Goal: Information Seeking & Learning: Learn about a topic

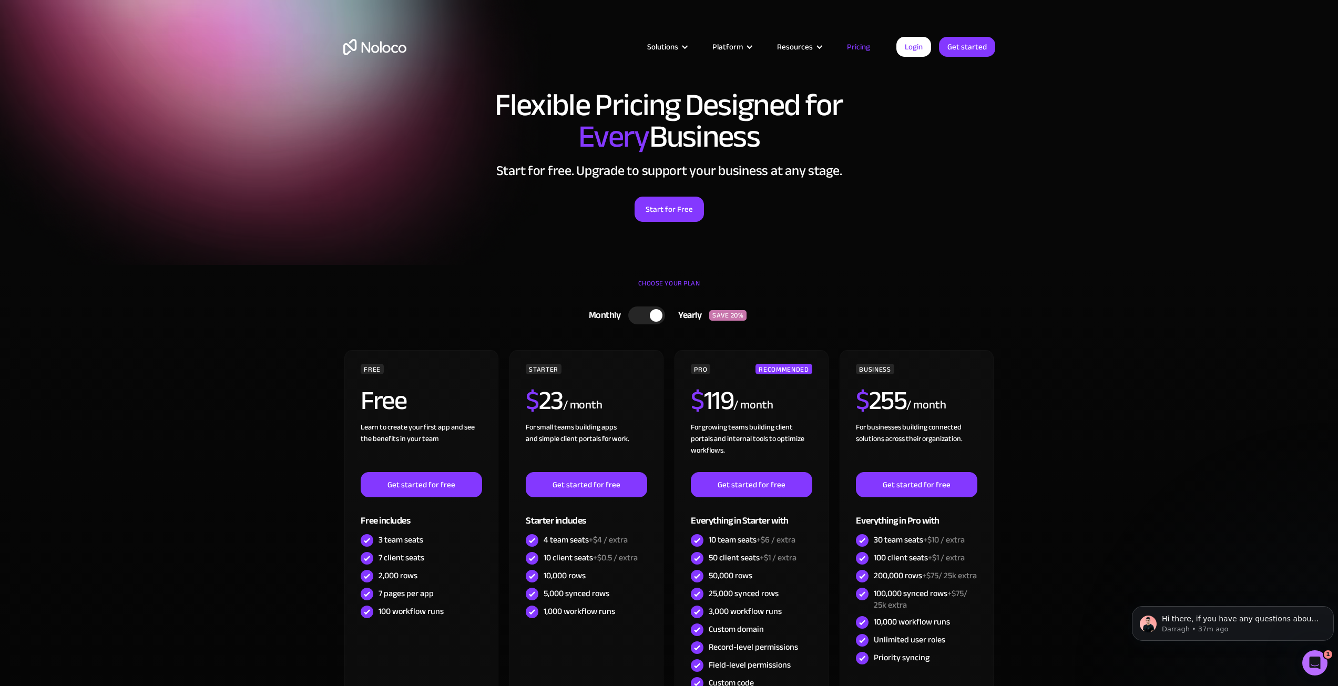
click at [645, 322] on div at bounding box center [646, 316] width 37 height 18
click at [645, 322] on div at bounding box center [651, 316] width 37 height 18
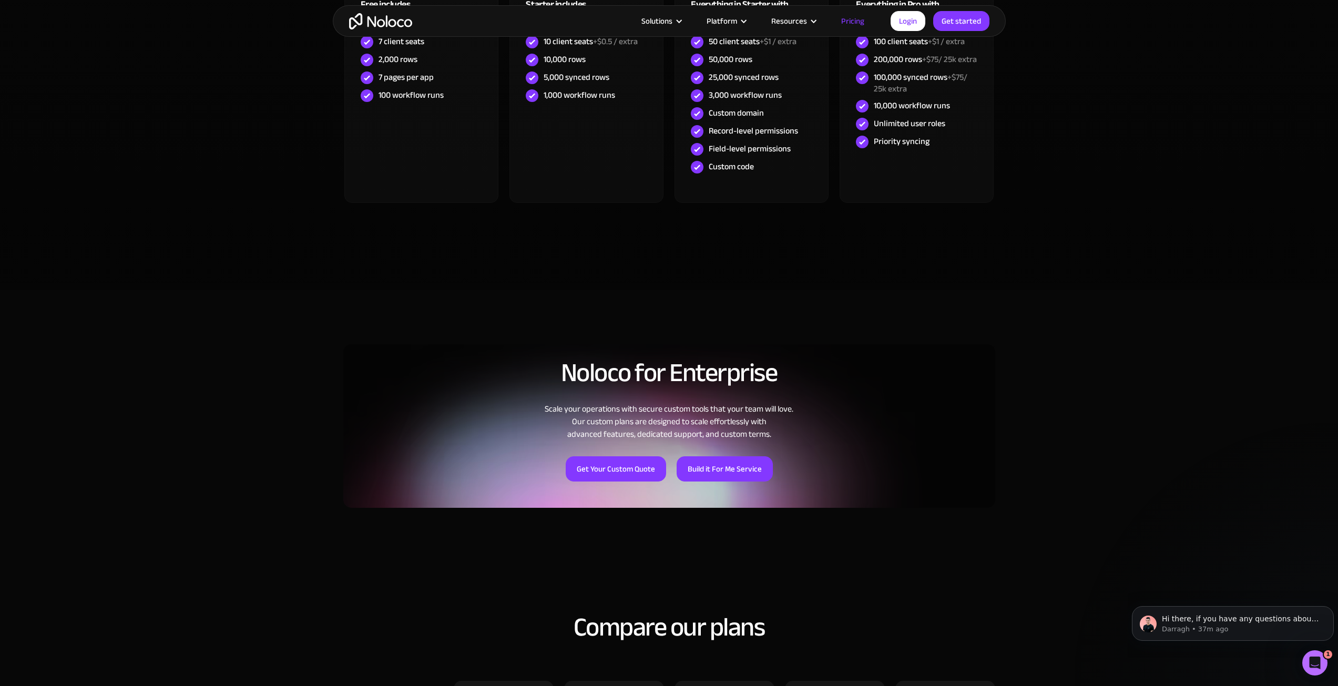
scroll to position [473, 0]
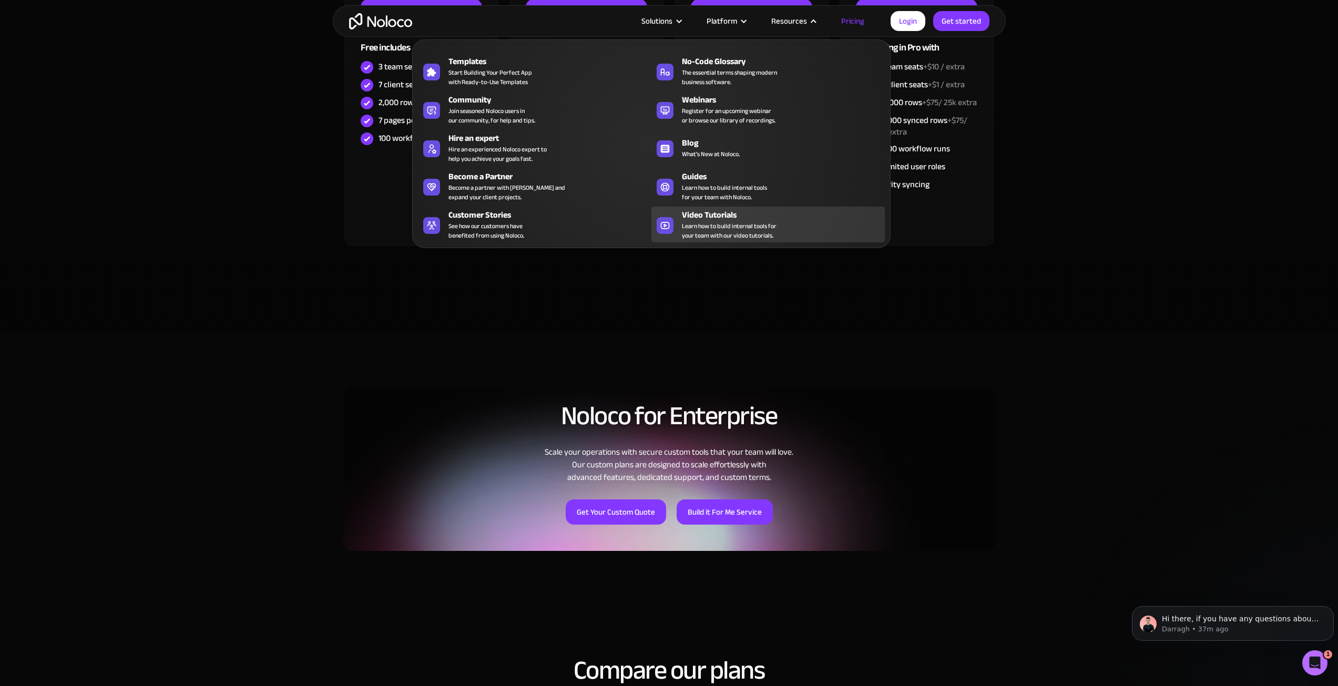
click at [721, 213] on div "Video Tutorials" at bounding box center [786, 215] width 208 height 13
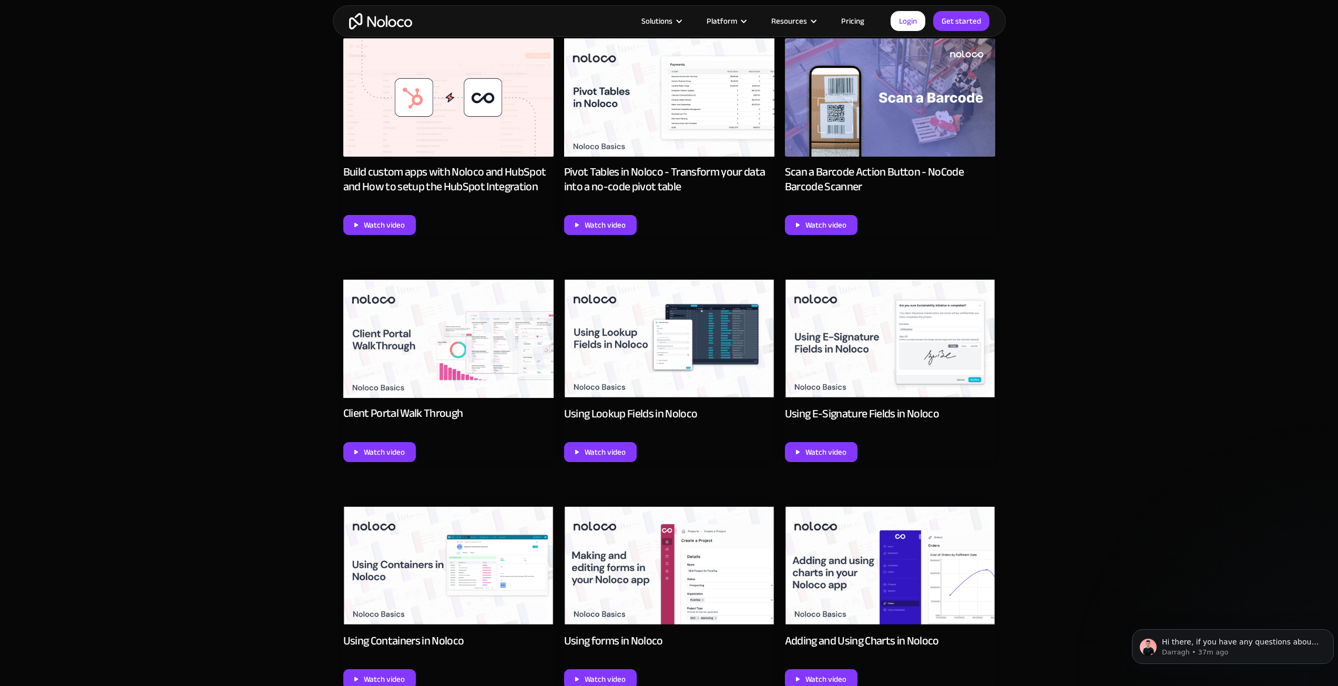
scroll to position [684, 0]
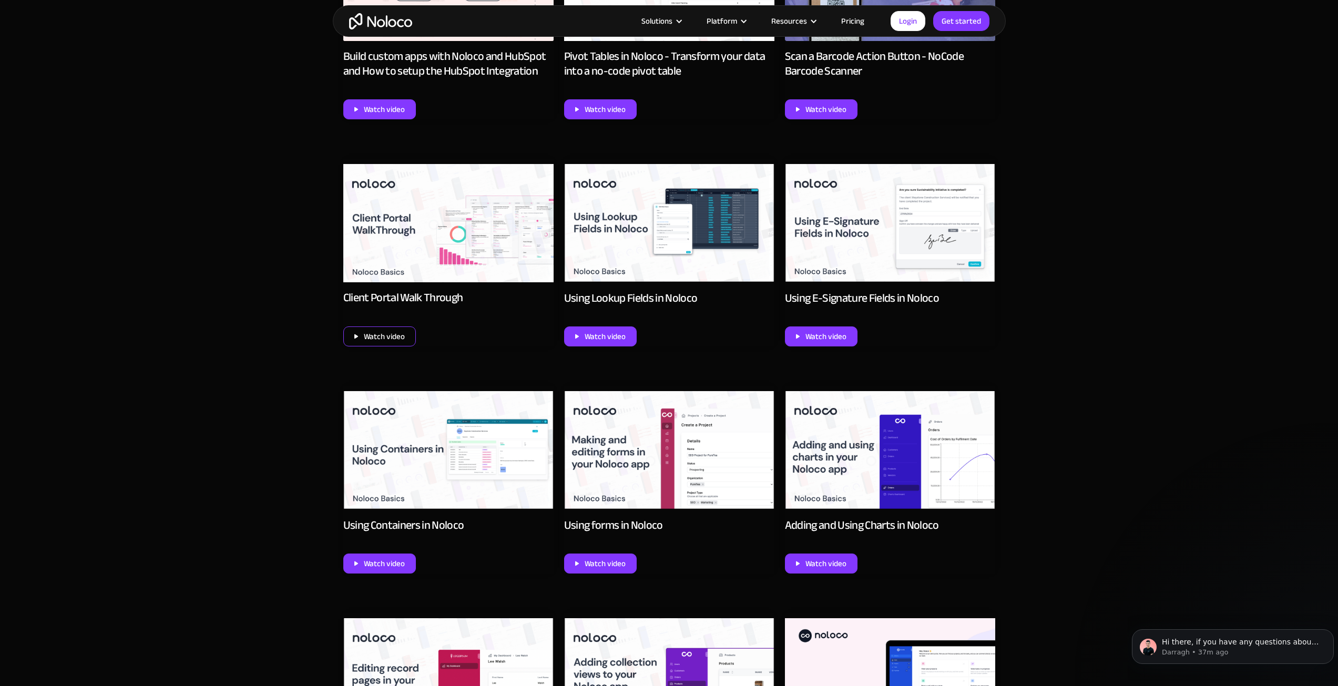
click at [389, 337] on div "Watch video" at bounding box center [384, 337] width 41 height 14
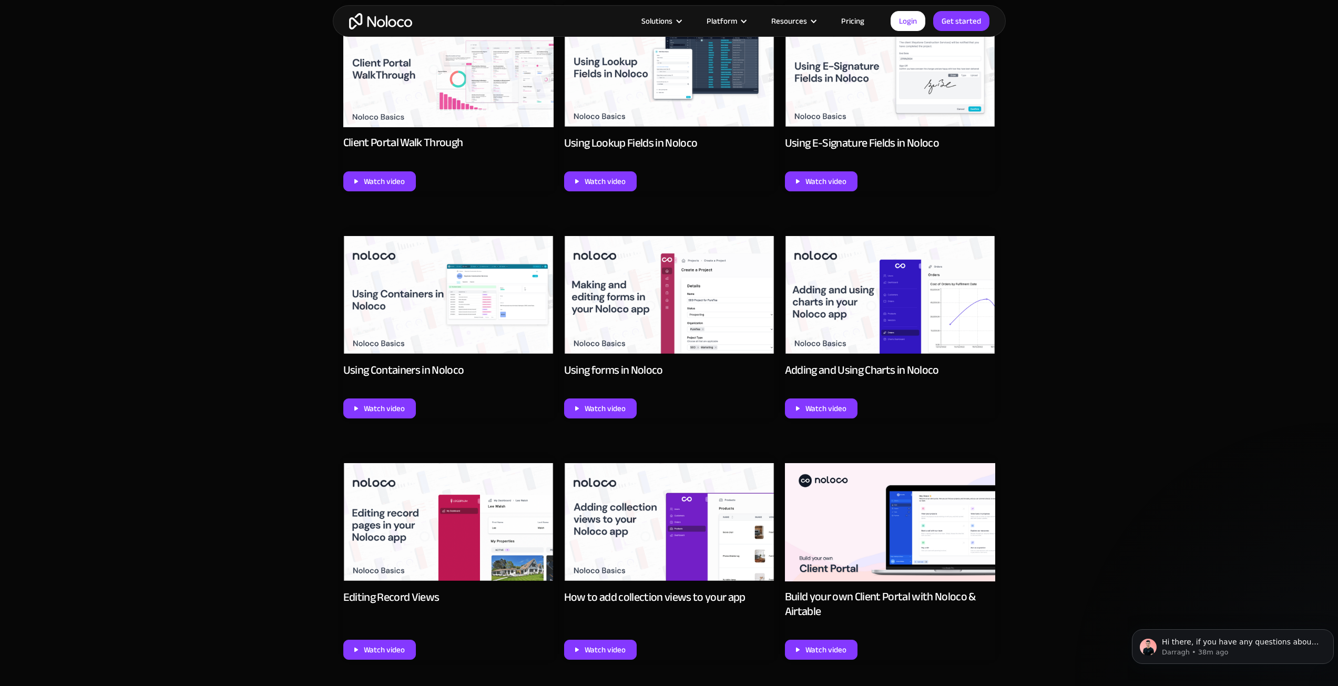
scroll to position [841, 0]
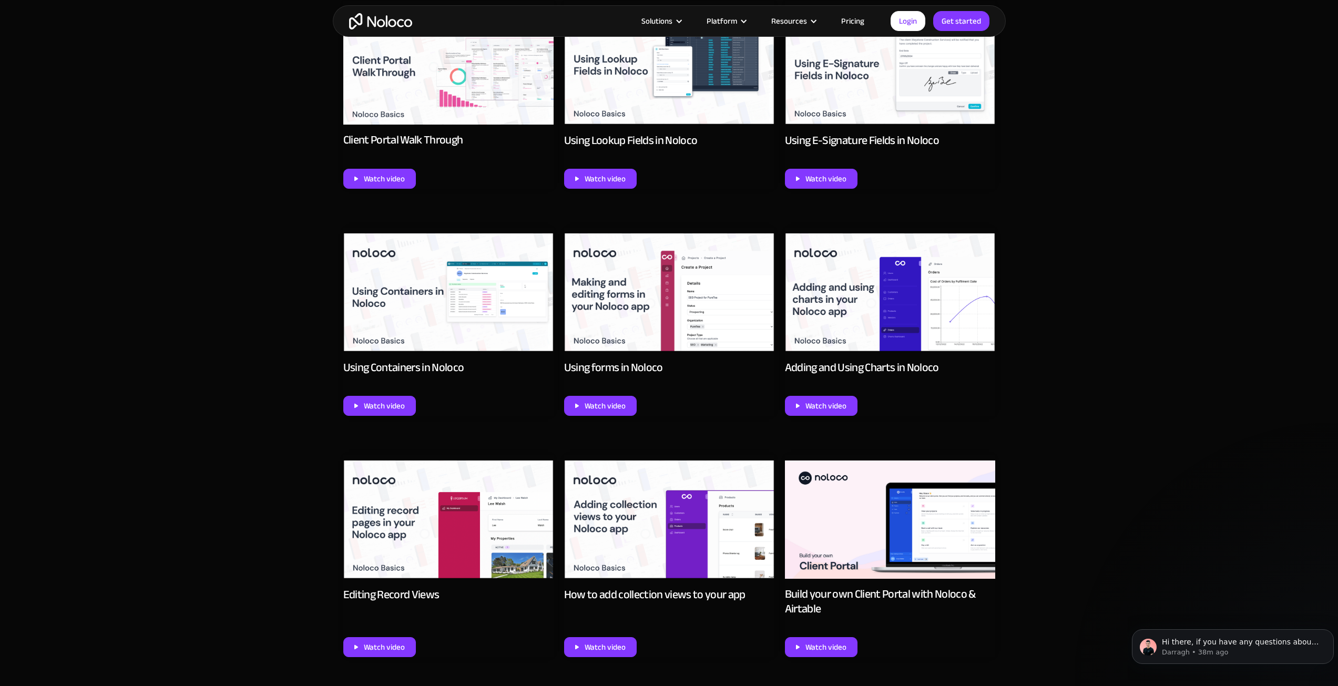
click at [701, 293] on img at bounding box center [669, 292] width 210 height 119
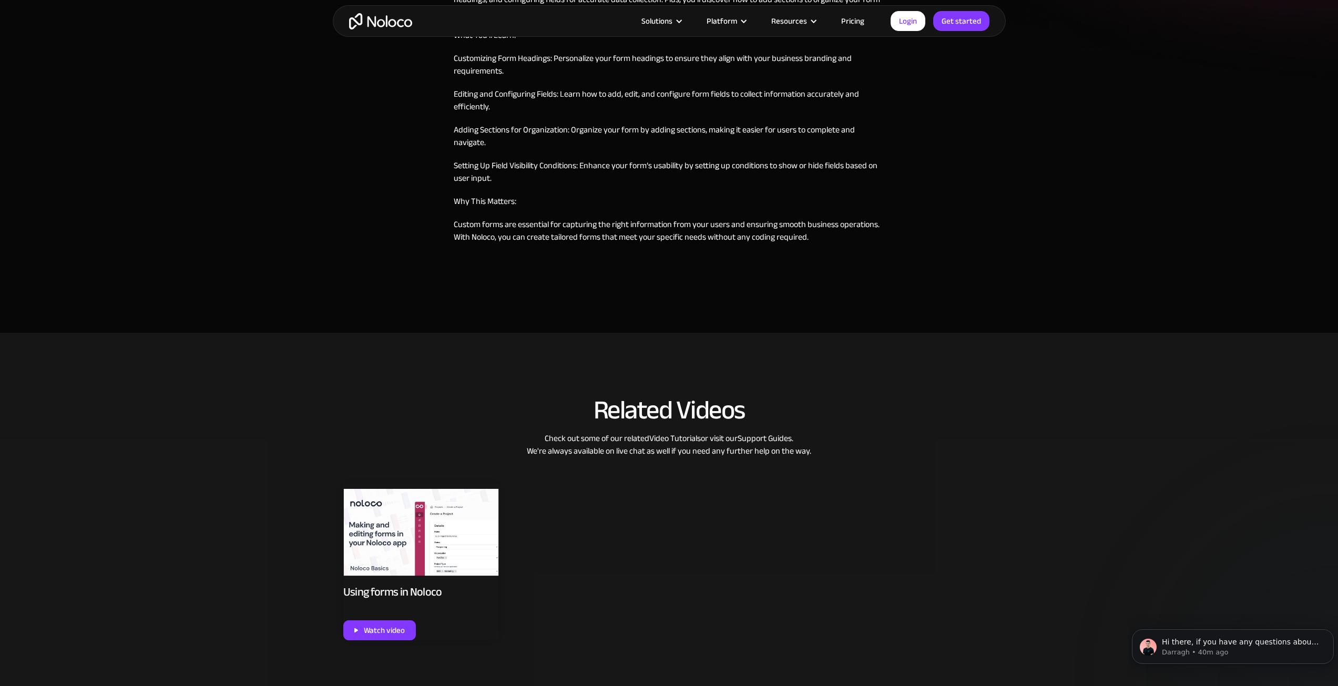
scroll to position [578, 0]
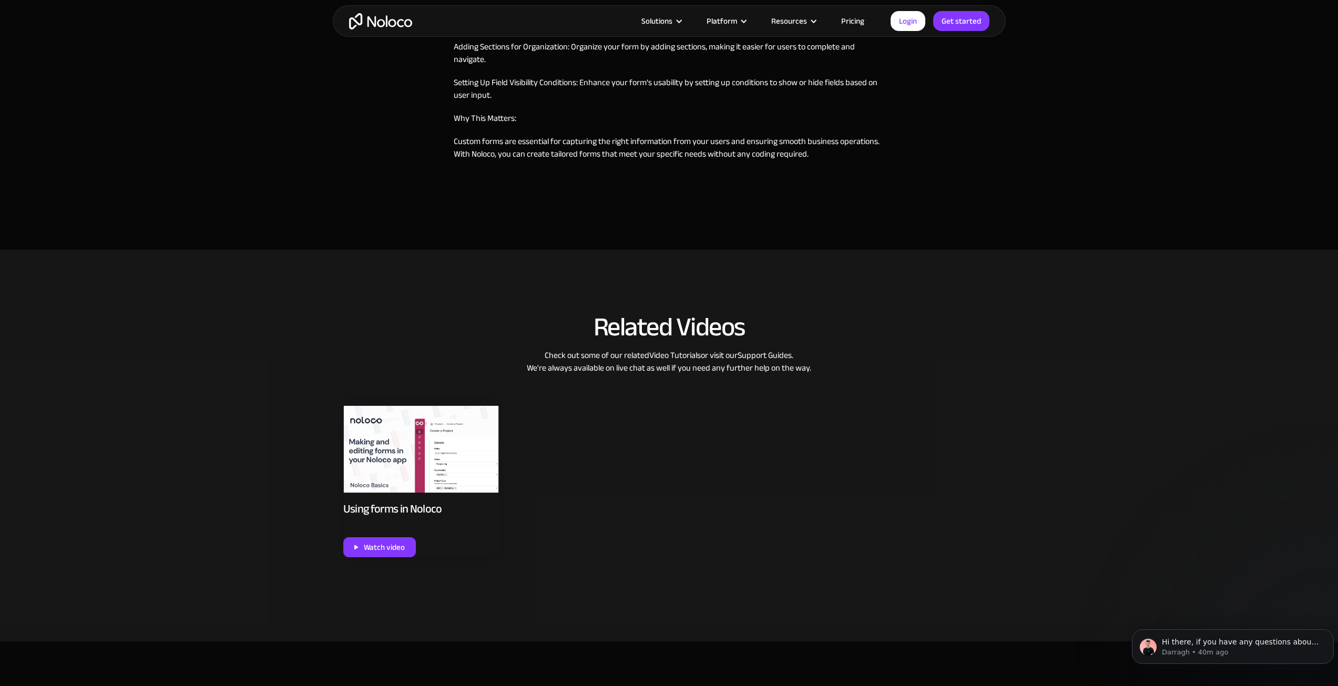
click at [423, 454] on img at bounding box center [421, 450] width 156 height 88
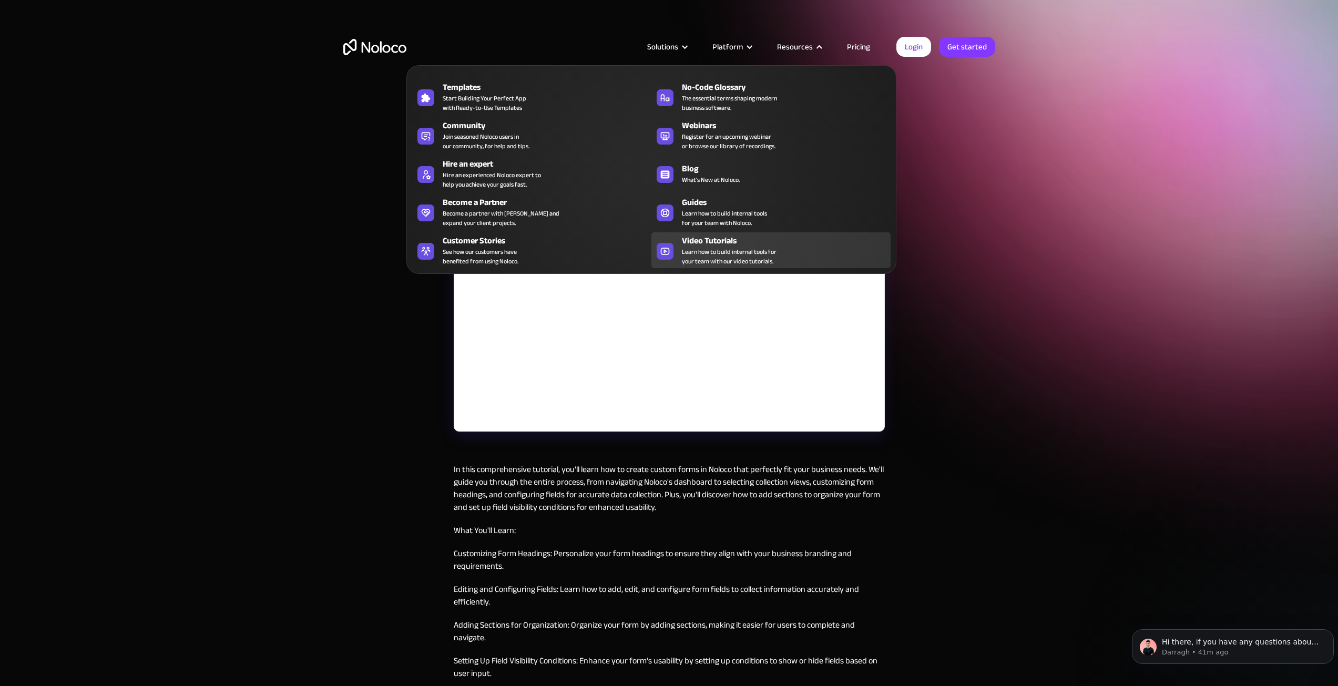
click at [724, 251] on span "Learn how to build internal tools for your team with our video tutorials." at bounding box center [729, 256] width 95 height 19
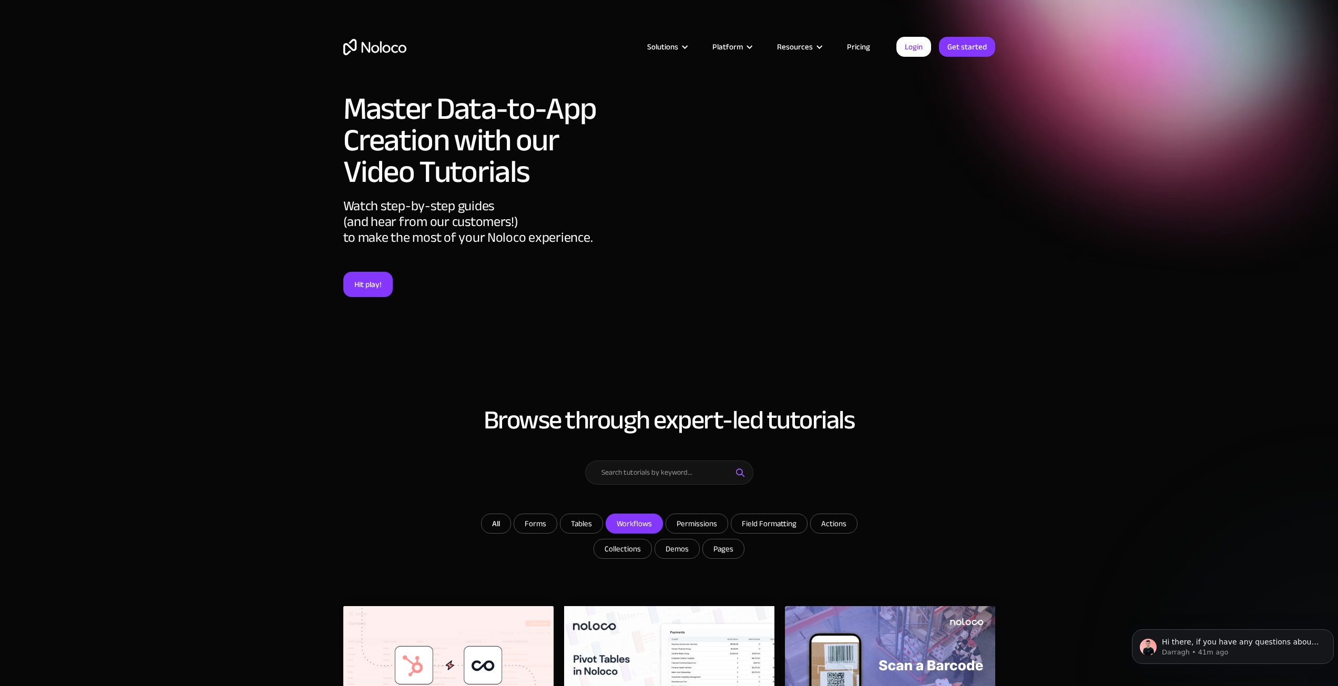
click at [557, 525] on input "Workflows" at bounding box center [535, 523] width 43 height 19
checkbox input "true"
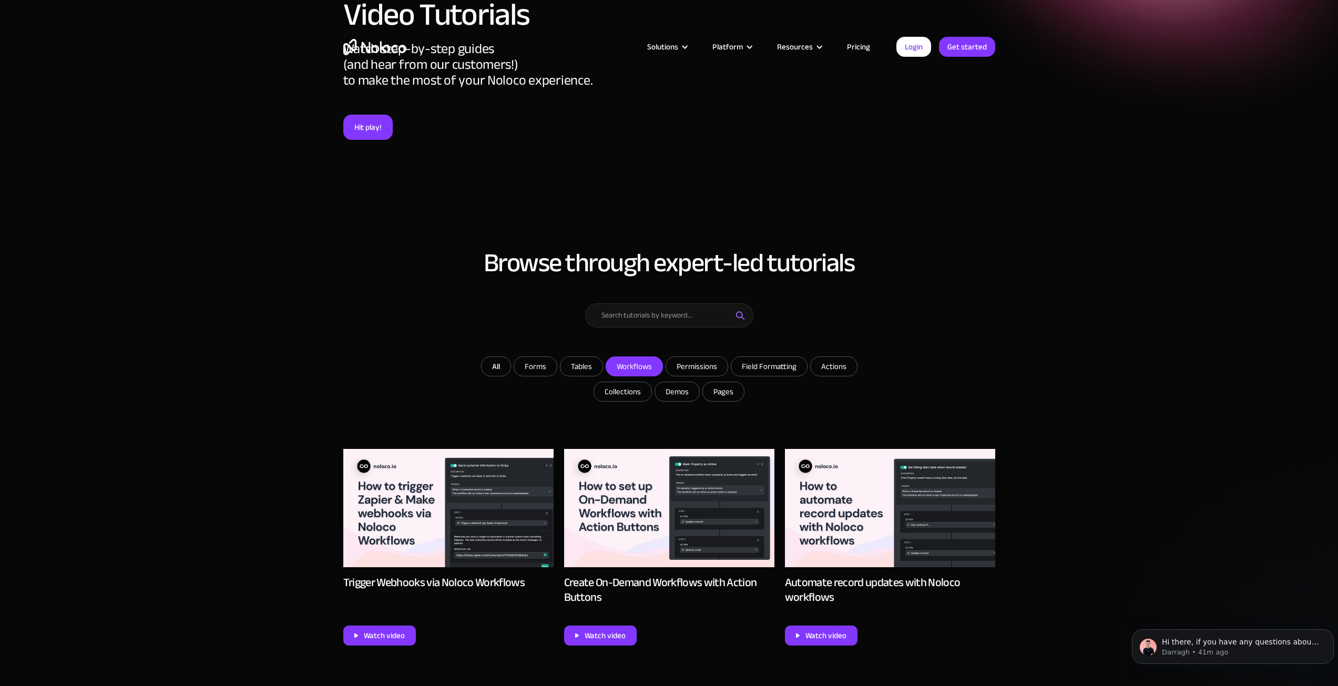
scroll to position [315, 0]
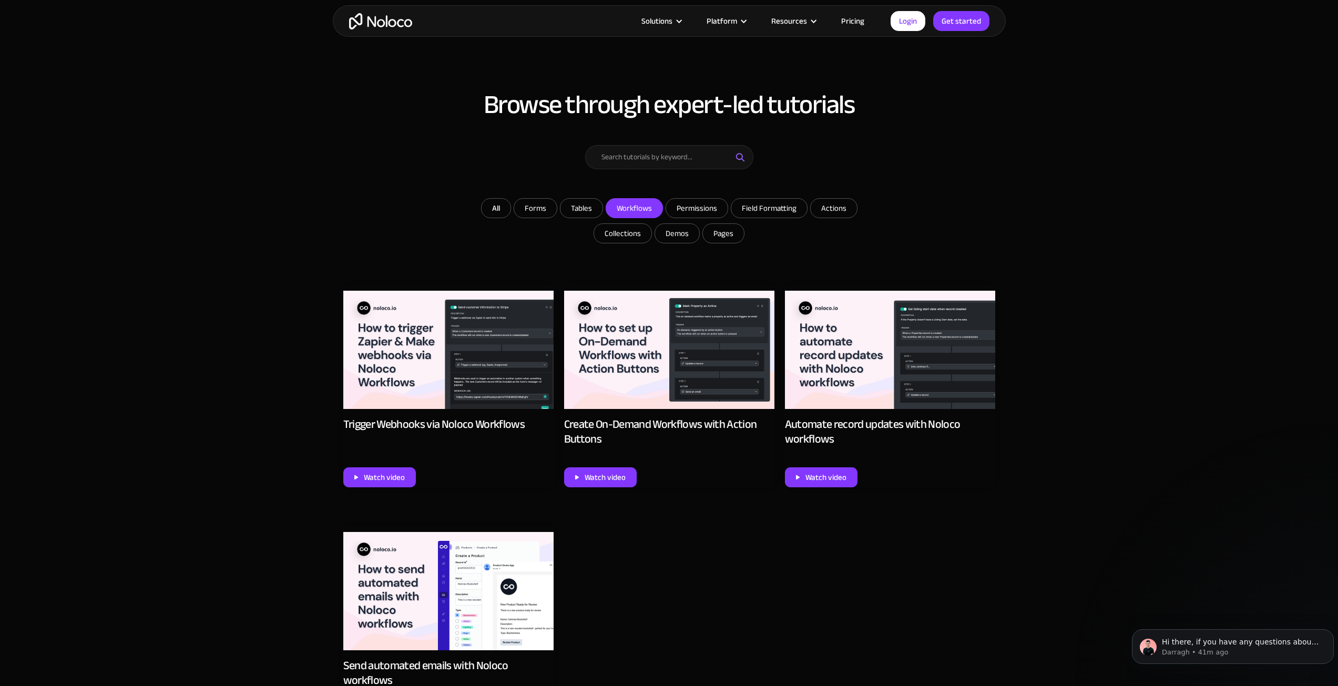
click at [704, 386] on img at bounding box center [669, 350] width 210 height 118
